Goal: Task Accomplishment & Management: Manage account settings

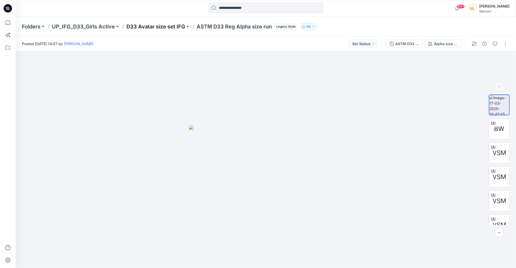
click at [171, 26] on p "D33 Avatar size set IFG" at bounding box center [155, 26] width 59 height 7
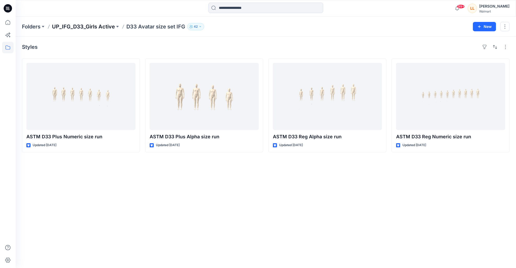
click at [76, 25] on p "UP_IFG_D33_Girls Active" at bounding box center [83, 26] width 63 height 7
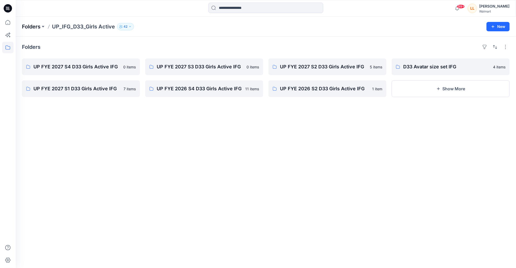
click at [35, 27] on p "Folders" at bounding box center [31, 26] width 19 height 7
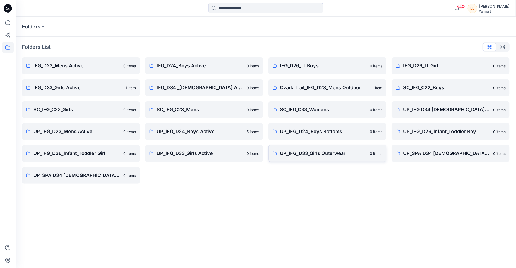
click at [312, 157] on link "UP_IFG_D33_Girls Outerwear 0 items" at bounding box center [327, 153] width 118 height 17
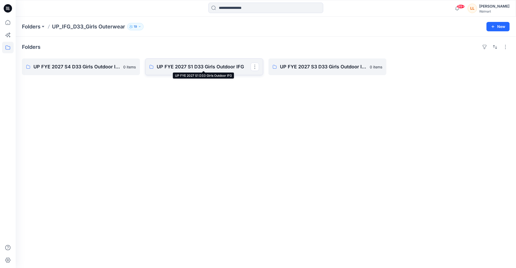
click at [192, 65] on p "UP FYE 2027 S1 D33 Girls Outdoor IFG" at bounding box center [204, 66] width 94 height 7
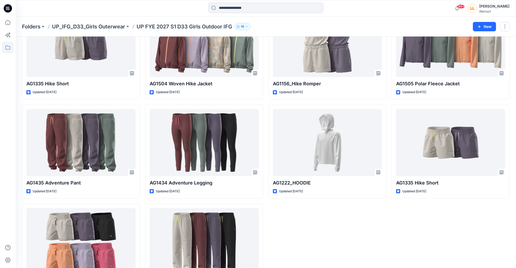
scroll to position [43, 0]
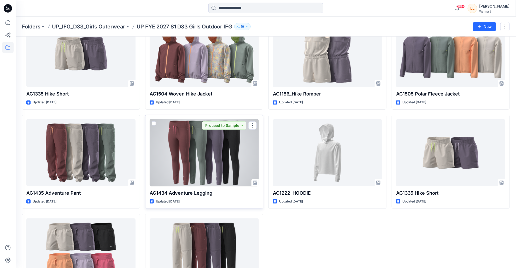
click at [214, 152] on div at bounding box center [204, 152] width 109 height 67
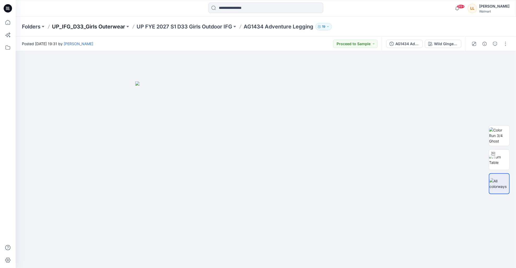
click at [112, 25] on p "UP_IFG_D33_Girls Outerwear" at bounding box center [88, 26] width 73 height 7
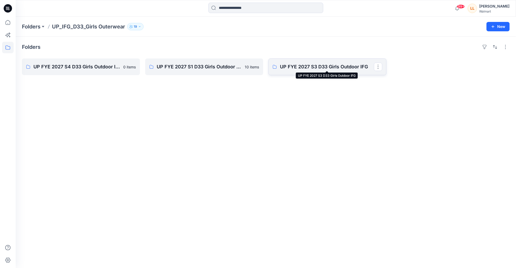
click at [302, 67] on p "UP FYE 2027 S3 D33 Girls Outdoor IFG" at bounding box center [327, 66] width 94 height 7
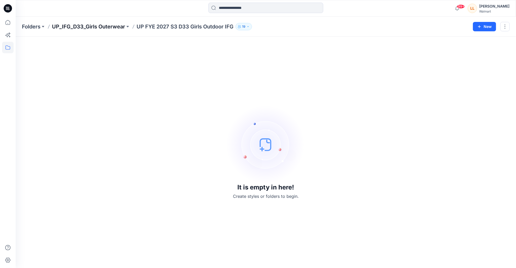
click at [100, 26] on p "UP_IFG_D33_Girls Outerwear" at bounding box center [88, 26] width 73 height 7
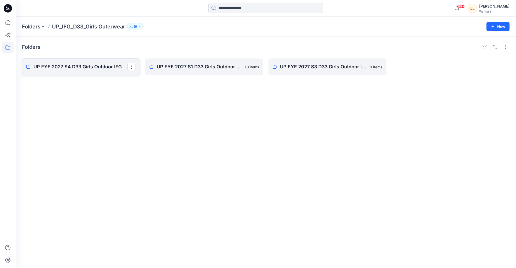
click at [85, 68] on p "UP FYE 2027 S4 D33 Girls Outdoor IFG" at bounding box center [80, 66] width 94 height 7
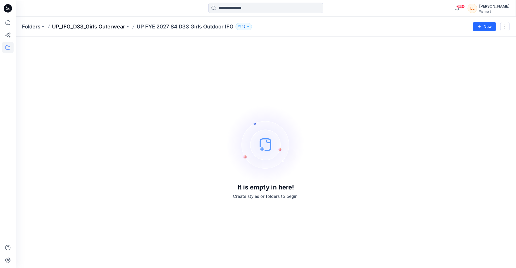
click at [114, 28] on p "UP_IFG_D33_Girls Outerwear" at bounding box center [88, 26] width 73 height 7
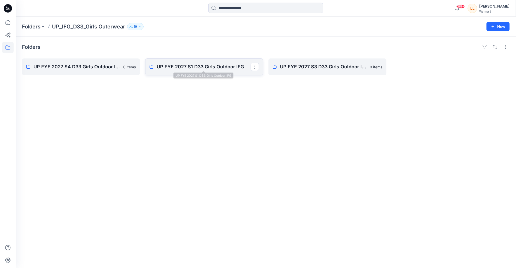
click at [197, 69] on p "UP FYE 2027 S1 D33 Girls Outdoor IFG" at bounding box center [204, 66] width 94 height 7
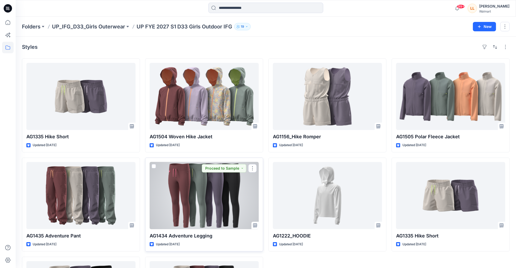
click at [189, 199] on div at bounding box center [204, 195] width 109 height 67
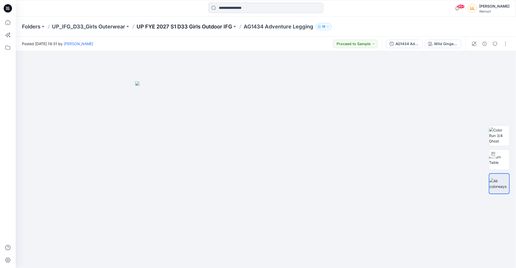
click at [178, 27] on p "UP FYE 2027 S1 D33 Girls Outdoor IFG" at bounding box center [185, 26] width 96 height 7
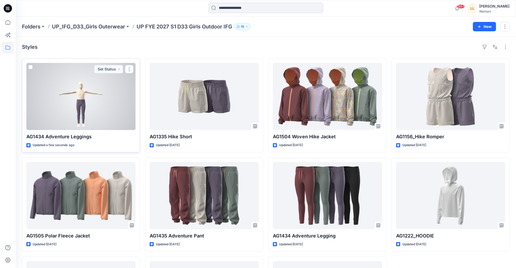
click at [84, 109] on div at bounding box center [80, 96] width 109 height 67
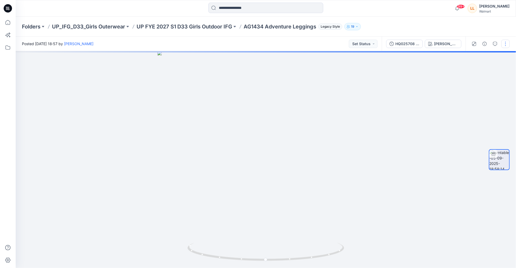
click at [509, 46] on button "button" at bounding box center [505, 44] width 8 height 8
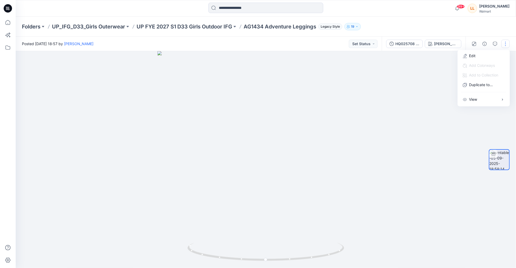
click at [421, 84] on div at bounding box center [266, 159] width 500 height 217
click at [502, 43] on button "button" at bounding box center [505, 44] width 8 height 8
click at [475, 58] on p "Edit" at bounding box center [472, 55] width 7 height 5
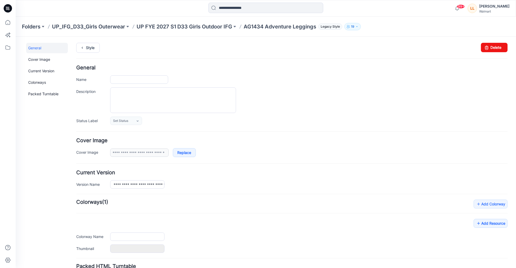
type input "**********"
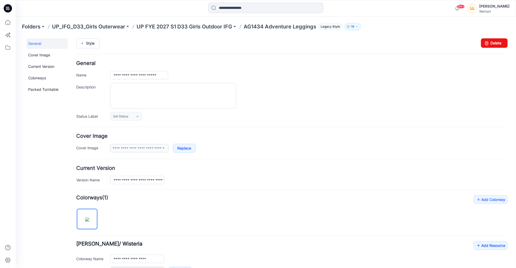
scroll to position [5, 0]
click at [490, 43] on link "Delete" at bounding box center [494, 42] width 27 height 9
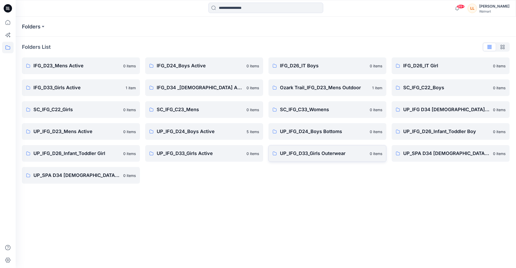
click at [307, 154] on p "UP_IFG_D33_Girls Outerwear" at bounding box center [323, 153] width 87 height 7
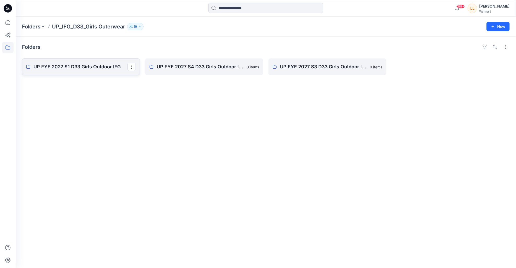
click at [83, 69] on p "UP FYE 2027 S1 D33 Girls Outdoor IFG" at bounding box center [80, 66] width 94 height 7
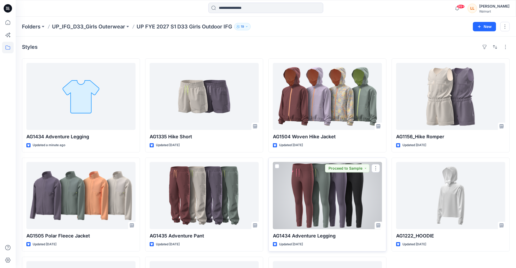
click at [319, 206] on div at bounding box center [327, 195] width 109 height 67
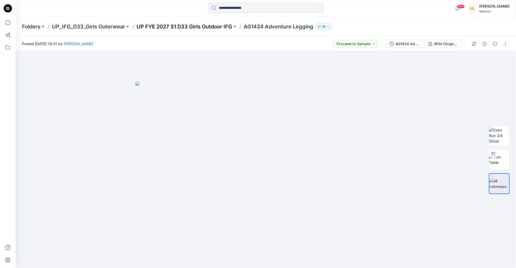
click at [194, 25] on p "UP FYE 2027 S1 D33 Girls Outdoor IFG" at bounding box center [185, 26] width 96 height 7
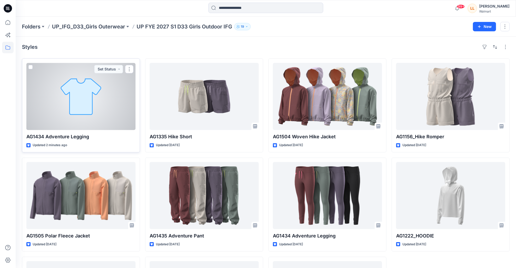
click at [104, 96] on div at bounding box center [80, 96] width 109 height 67
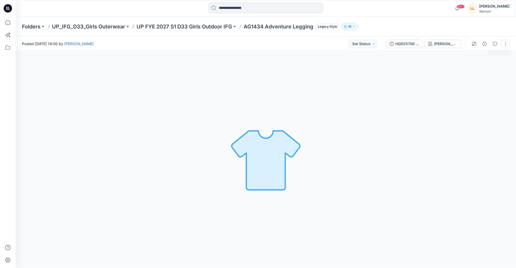
click at [506, 43] on button "button" at bounding box center [505, 44] width 8 height 8
click at [495, 56] on button "Edit" at bounding box center [484, 56] width 48 height 10
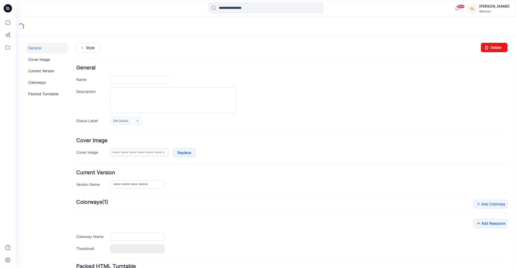
type input "**********"
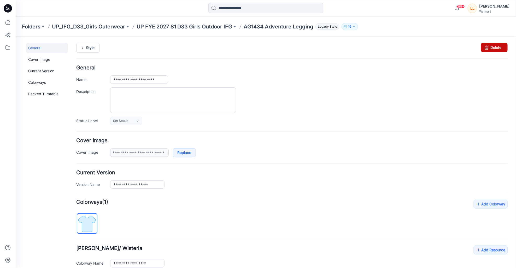
click at [496, 48] on link "Delete" at bounding box center [494, 47] width 27 height 9
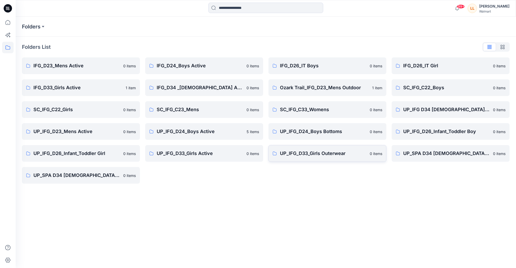
click at [308, 153] on p "UP_IFG_D33_Girls Outerwear" at bounding box center [323, 153] width 87 height 7
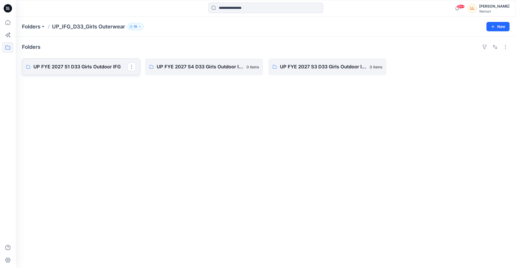
click at [98, 67] on p "UP FYE 2027 S1 D33 Girls Outdoor IFG" at bounding box center [80, 66] width 94 height 7
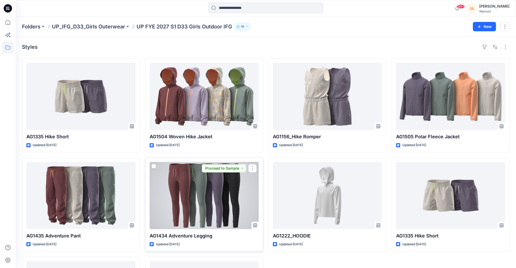
click at [198, 194] on div at bounding box center [204, 195] width 109 height 67
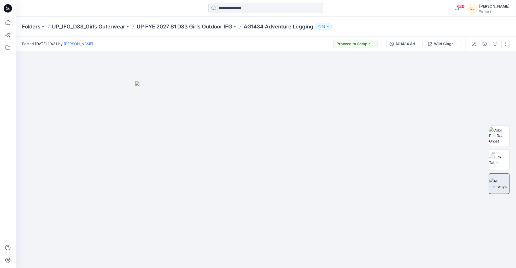
click at [507, 42] on button "button" at bounding box center [505, 44] width 8 height 8
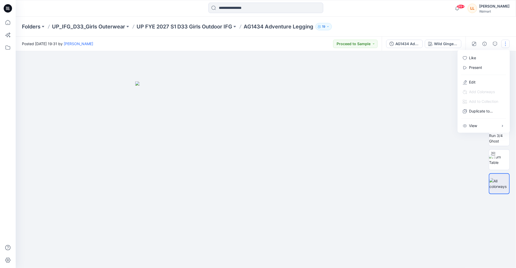
click at [435, 72] on div at bounding box center [266, 159] width 500 height 217
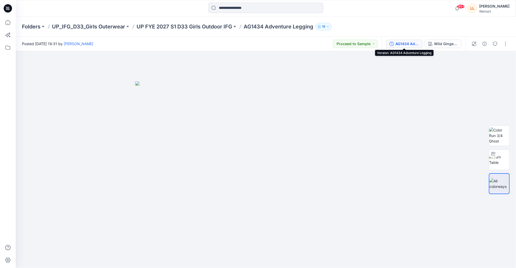
click at [406, 43] on div "AG1434 Adventure Legging" at bounding box center [407, 44] width 24 height 6
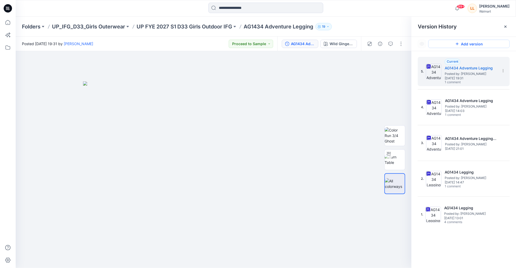
click at [469, 46] on button "Add version" at bounding box center [468, 44] width 81 height 8
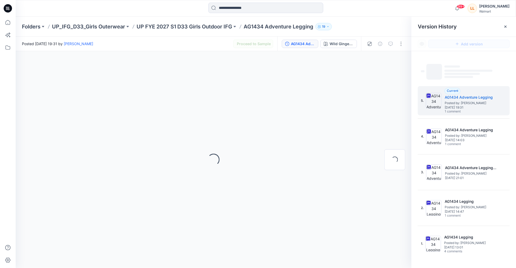
click at [473, 73] on span "‌" at bounding box center [463, 74] width 36 height 2
click at [507, 26] on icon at bounding box center [506, 27] width 4 height 4
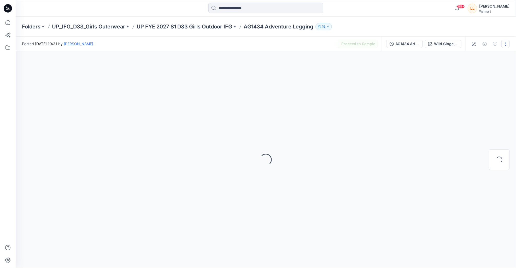
click at [505, 42] on button "button" at bounding box center [505, 44] width 8 height 8
click at [506, 44] on button "button" at bounding box center [505, 44] width 8 height 8
click at [506, 43] on button "button" at bounding box center [505, 44] width 8 height 8
click at [506, 45] on button "button" at bounding box center [505, 44] width 8 height 8
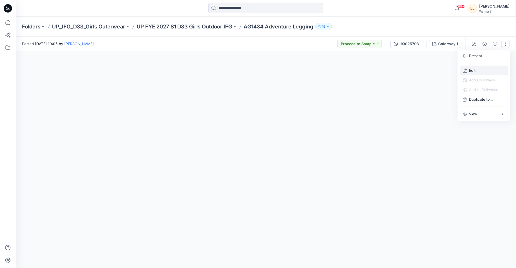
click at [476, 70] on button "Edit" at bounding box center [484, 71] width 48 height 10
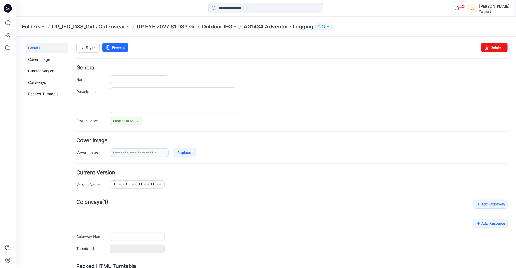
type input "**********"
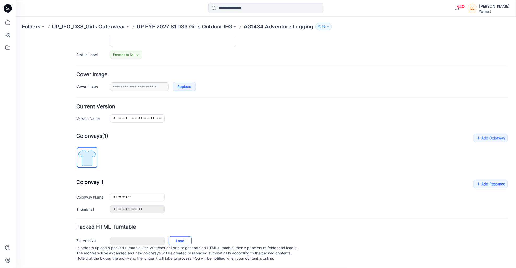
click at [185, 236] on link "Load" at bounding box center [179, 240] width 23 height 9
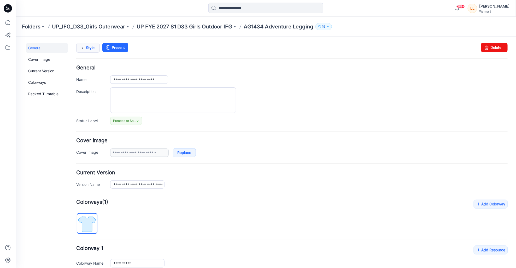
click at [92, 49] on link "Style" at bounding box center [88, 48] width 24 height 10
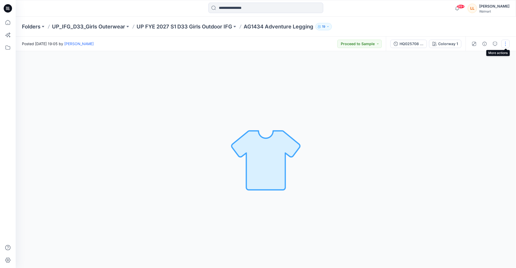
click at [506, 43] on button "button" at bounding box center [505, 44] width 8 height 8
click at [474, 70] on p "Edit" at bounding box center [472, 70] width 7 height 5
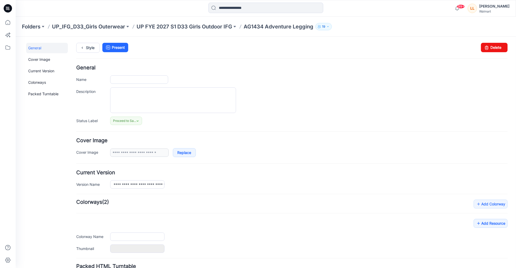
type input "**********"
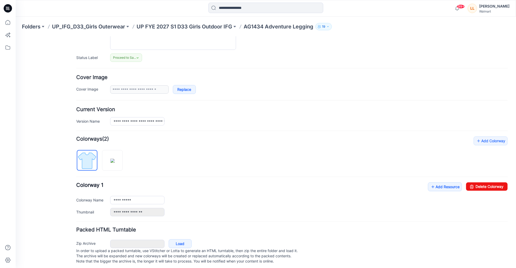
scroll to position [67, 0]
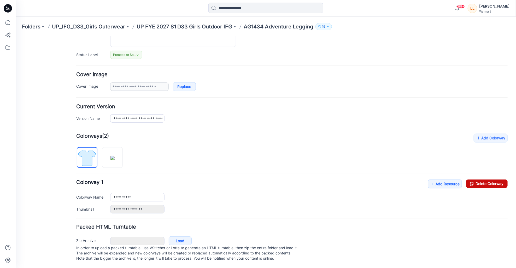
click at [478, 183] on link "Delete Colorway" at bounding box center [487, 183] width 42 height 8
type input "**********"
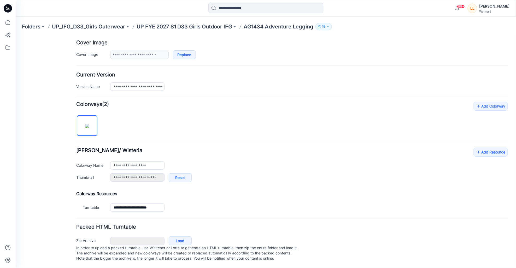
scroll to position [104, 0]
click at [490, 148] on link "Add Resource" at bounding box center [490, 152] width 34 height 9
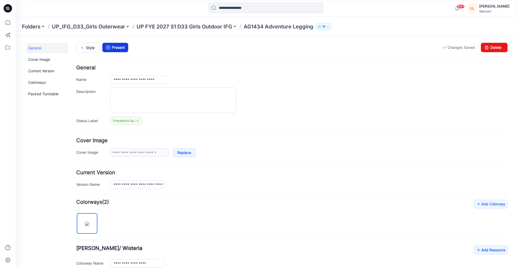
scroll to position [0, 0]
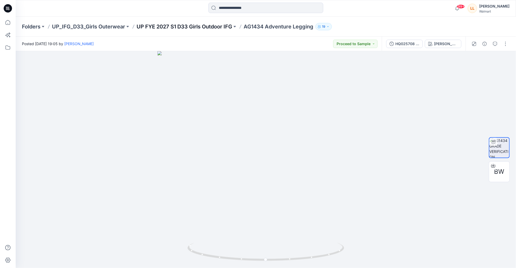
click at [208, 27] on p "UP FYE 2027 S1 D33 Girls Outdoor IFG" at bounding box center [185, 26] width 96 height 7
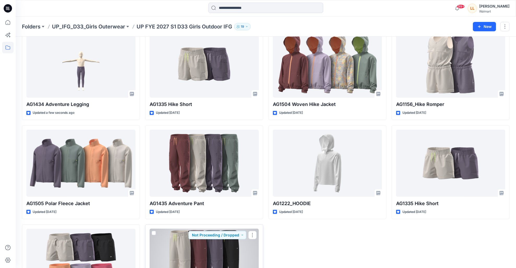
scroll to position [30, 0]
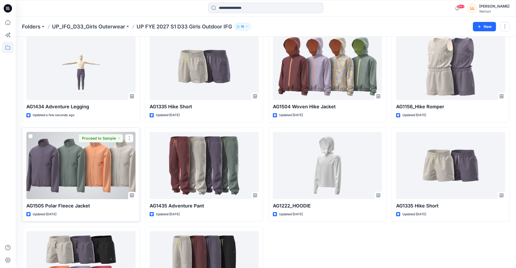
click at [74, 178] on div at bounding box center [80, 165] width 109 height 67
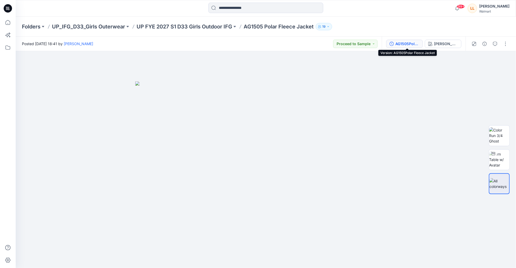
click at [413, 42] on div "AG1505Polar Fleece Jacket" at bounding box center [407, 44] width 24 height 6
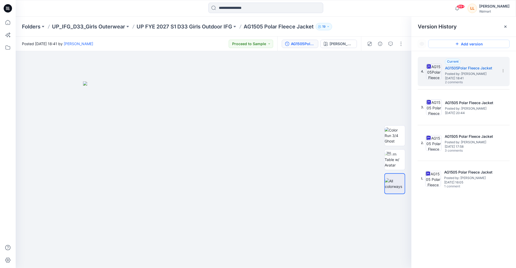
click at [476, 45] on button "Add version" at bounding box center [468, 44] width 81 height 8
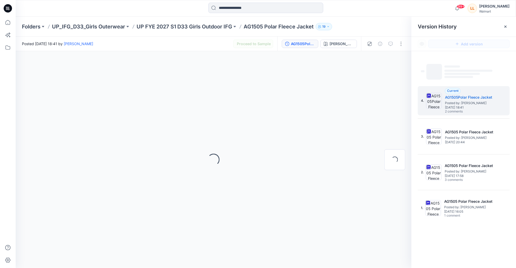
click at [460, 72] on span "‌" at bounding box center [469, 71] width 48 height 2
click at [506, 27] on icon at bounding box center [506, 27] width 4 height 4
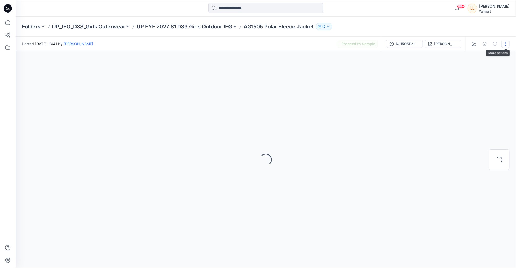
click at [505, 46] on button "button" at bounding box center [505, 44] width 8 height 8
click at [422, 83] on div "Loading..." at bounding box center [266, 159] width 500 height 217
click at [419, 42] on div "AG1505Polar Fleece Jacket" at bounding box center [407, 44] width 24 height 6
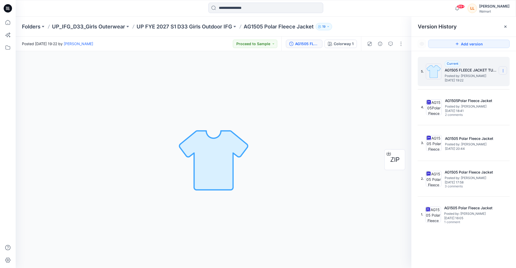
click at [504, 71] on icon at bounding box center [503, 71] width 4 height 4
click at [342, 84] on div "Colorway 1 Loading... Material Properties Loading..." at bounding box center [214, 159] width 396 height 217
click at [507, 23] on div at bounding box center [505, 26] width 8 height 8
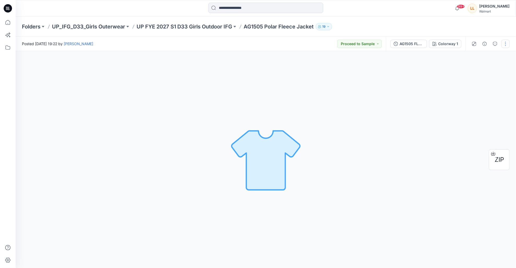
click at [507, 43] on button "button" at bounding box center [505, 44] width 8 height 8
click at [477, 69] on button "Edit" at bounding box center [484, 71] width 48 height 10
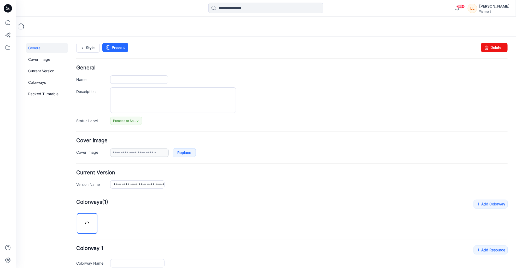
type input "**********"
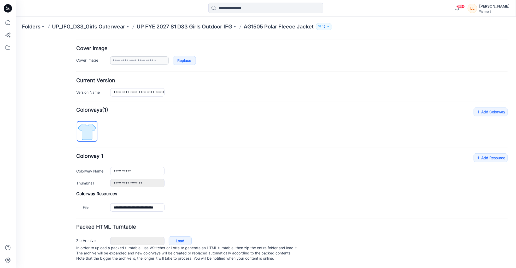
scroll to position [98, 0]
click at [178, 236] on link "Load" at bounding box center [179, 240] width 23 height 9
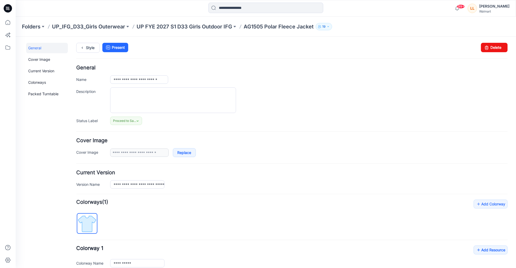
scroll to position [0, 0]
click at [87, 46] on link "Style" at bounding box center [88, 48] width 24 height 10
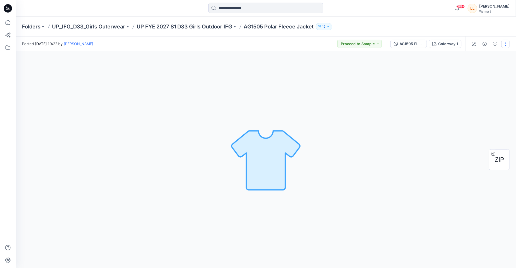
click at [504, 44] on button "button" at bounding box center [505, 44] width 8 height 8
click at [482, 70] on button "Edit" at bounding box center [484, 71] width 48 height 10
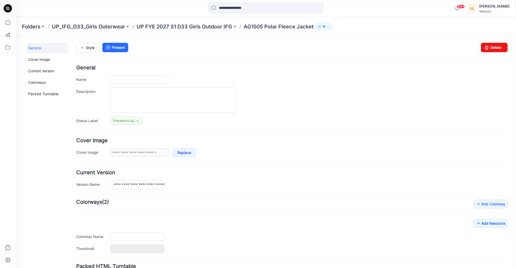
type input "**********"
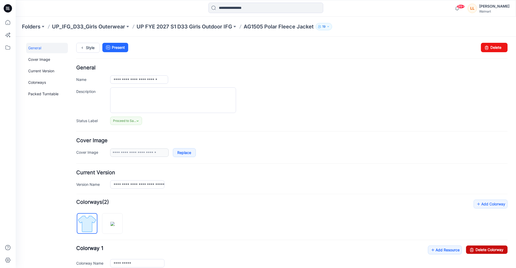
click at [478, 250] on link "Delete Colorway" at bounding box center [487, 249] width 42 height 8
type input "**********"
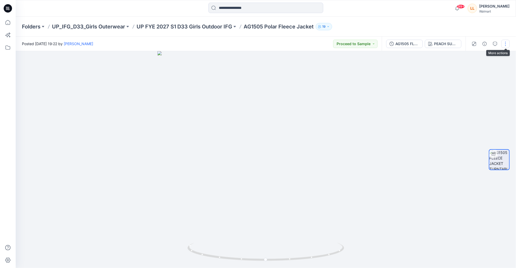
click at [509, 41] on button "button" at bounding box center [505, 44] width 8 height 8
click at [488, 67] on button "Edit" at bounding box center [484, 71] width 48 height 10
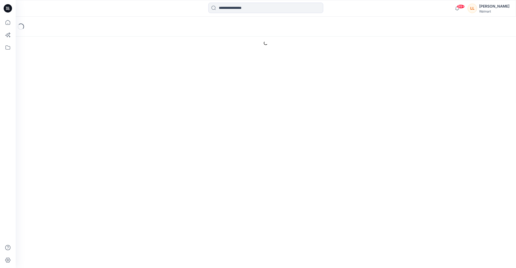
type input "**********"
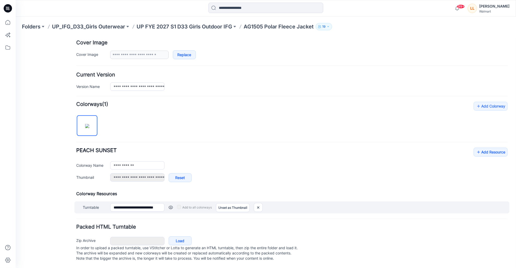
scroll to position [104, 0]
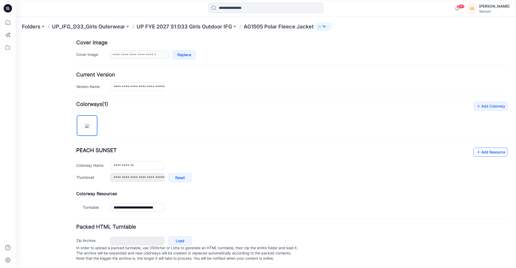
click at [487, 148] on link "Add Resource" at bounding box center [490, 152] width 34 height 9
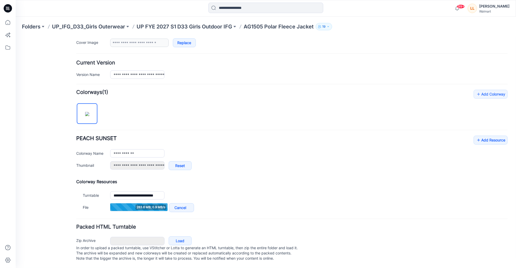
scroll to position [116, 0]
click at [185, 26] on p "UP FYE 2027 S1 D33 Girls Outdoor IFG" at bounding box center [185, 26] width 96 height 7
